Goal: Navigation & Orientation: Find specific page/section

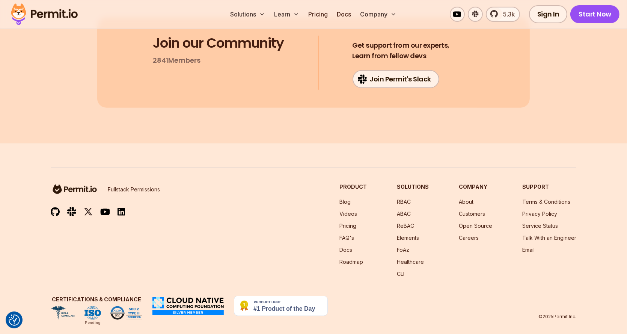
click at [118, 186] on p "Fullstack Permissions" at bounding box center [134, 190] width 52 height 8
drag, startPoint x: 118, startPoint y: 182, endPoint x: 148, endPoint y: 180, distance: 30.9
click at [148, 186] on p "Fullstack Permissions" at bounding box center [134, 190] width 52 height 8
click at [150, 186] on p "Fullstack Permissions" at bounding box center [134, 190] width 52 height 8
drag, startPoint x: 150, startPoint y: 180, endPoint x: 124, endPoint y: 177, distance: 25.7
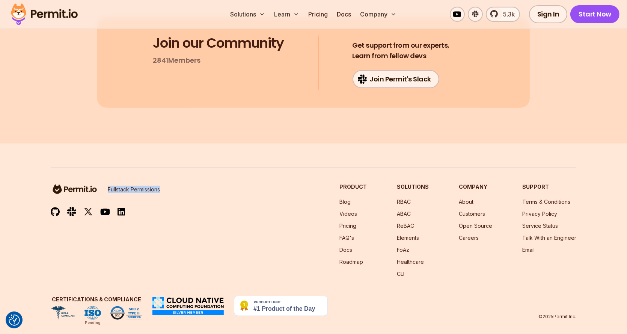
click at [124, 186] on p "Fullstack Permissions" at bounding box center [134, 190] width 52 height 8
click at [143, 183] on div "Fullstack Permissions" at bounding box center [105, 189] width 109 height 12
drag, startPoint x: 143, startPoint y: 173, endPoint x: 114, endPoint y: 172, distance: 29.3
click at [114, 172] on div "Fullstack Permissions Product Blog Videos Pricing FAQ's Docs Roadmap Solutions …" at bounding box center [314, 244] width 526 height 152
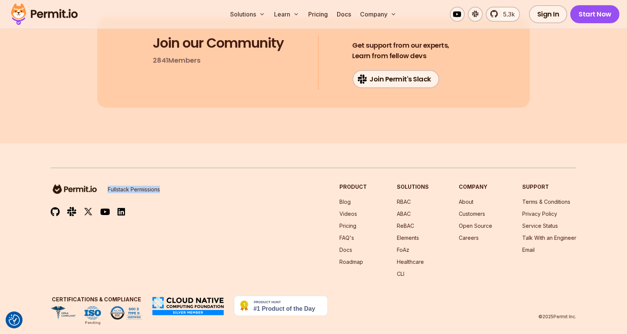
click at [114, 172] on div "Fullstack Permissions Product Blog Videos Pricing FAQ's Docs Roadmap Solutions …" at bounding box center [314, 244] width 526 height 152
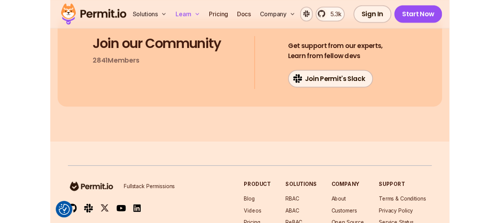
scroll to position [3993, 0]
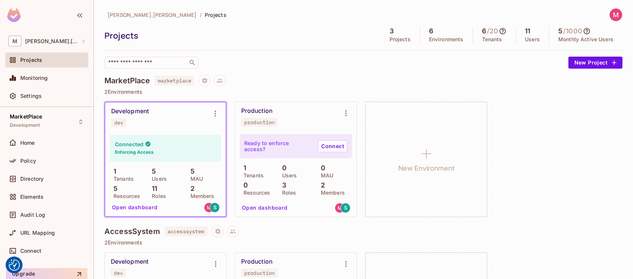
click at [139, 112] on div "Development" at bounding box center [130, 112] width 38 height 8
click at [448, 39] on p "Environments" at bounding box center [446, 39] width 35 height 6
